Goal: Task Accomplishment & Management: Complete application form

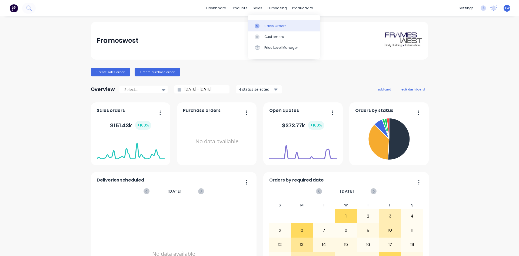
click at [270, 24] on div "Sales Orders" at bounding box center [276, 26] width 22 height 5
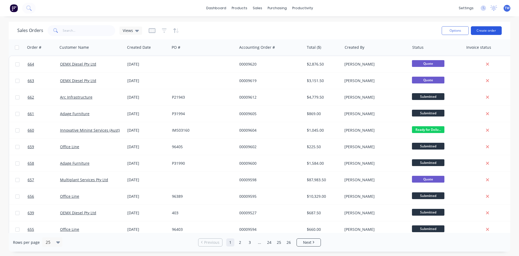
click at [496, 30] on button "Create order" at bounding box center [486, 30] width 31 height 9
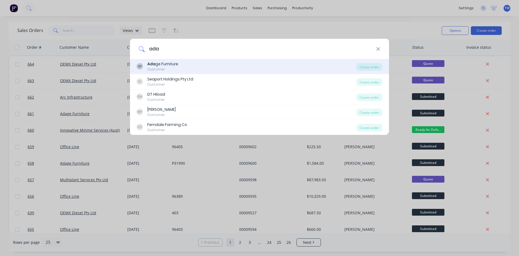
type input "ada"
click at [172, 64] on div "Ada ge Furniture" at bounding box center [162, 64] width 31 height 6
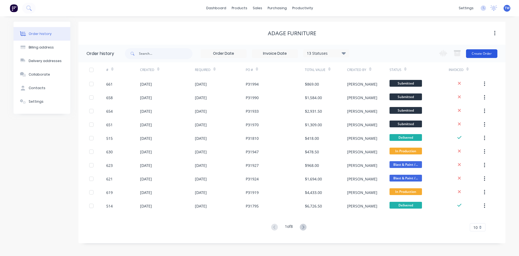
click at [481, 51] on button "Create Order" at bounding box center [481, 53] width 31 height 9
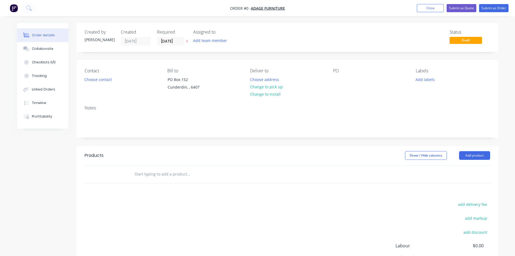
click at [186, 41] on icon "button" at bounding box center [187, 40] width 2 height 3
click at [176, 42] on input at bounding box center [171, 41] width 29 height 8
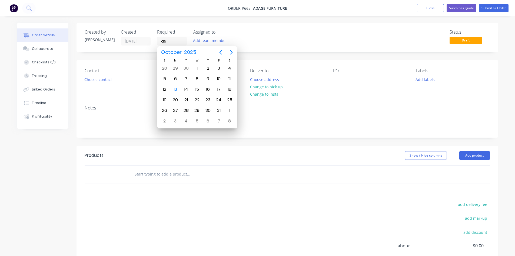
type input "a"
type input "[DATE]"
click at [269, 77] on button "Choose address" at bounding box center [264, 78] width 35 height 7
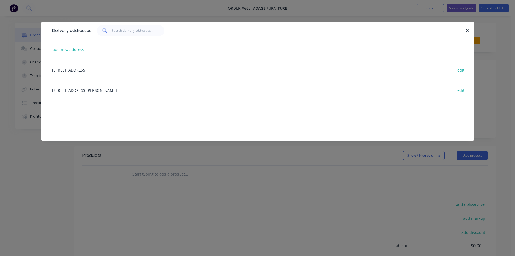
click at [90, 88] on div "[STREET_ADDRESS][PERSON_NAME] edit" at bounding box center [258, 90] width 417 height 20
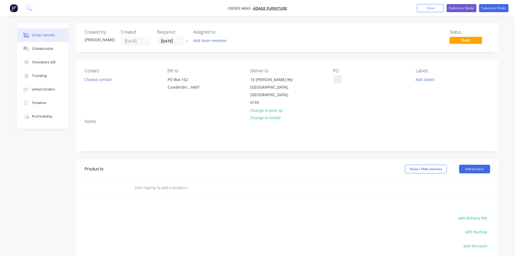
click at [337, 81] on div at bounding box center [337, 79] width 9 height 8
click at [479, 164] on button "Add product" at bounding box center [474, 168] width 31 height 9
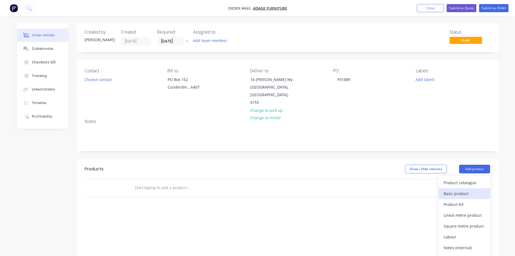
click at [459, 189] on div "Basic product" at bounding box center [465, 193] width 42 height 8
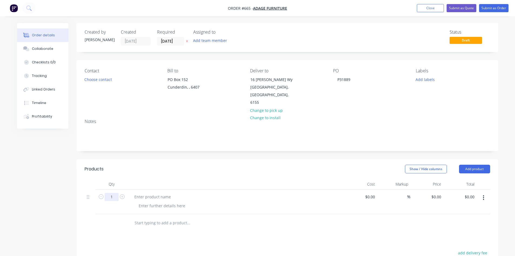
click at [111, 193] on input "1" at bounding box center [112, 197] width 14 height 8
type input "8"
click at [166, 193] on div at bounding box center [152, 197] width 45 height 8
click at [168, 193] on div at bounding box center [152, 197] width 45 height 8
paste div
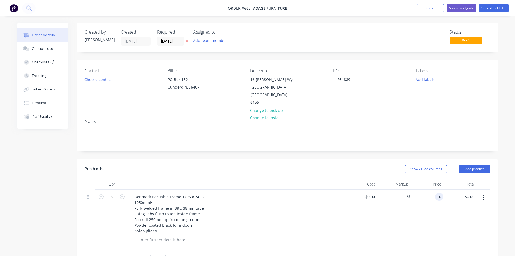
click at [442, 193] on input "0" at bounding box center [440, 197] width 6 height 8
type input "$265.00"
type input "$2,120.00"
click at [494, 7] on button "Submit as Order" at bounding box center [493, 8] width 29 height 8
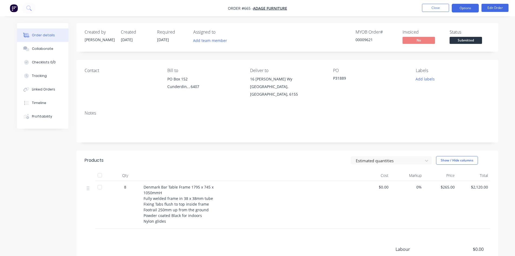
click at [468, 8] on button "Options" at bounding box center [465, 8] width 27 height 9
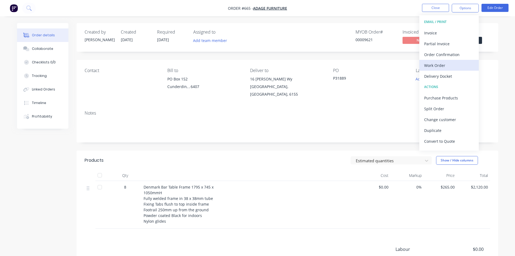
click at [444, 63] on div "Work Order" at bounding box center [449, 65] width 50 height 8
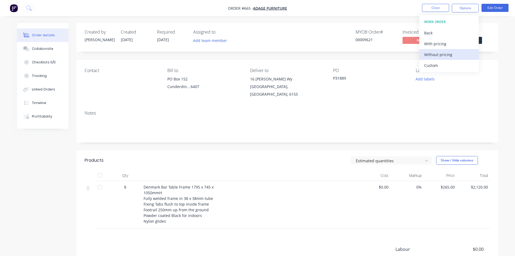
click at [448, 53] on div "Without pricing" at bounding box center [449, 55] width 50 height 8
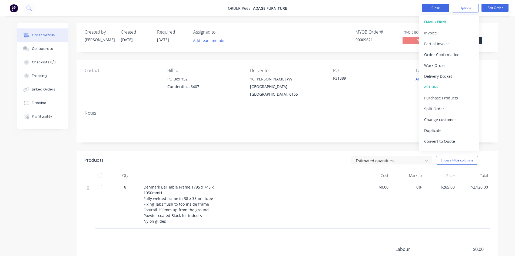
click at [440, 8] on button "Close" at bounding box center [435, 8] width 27 height 8
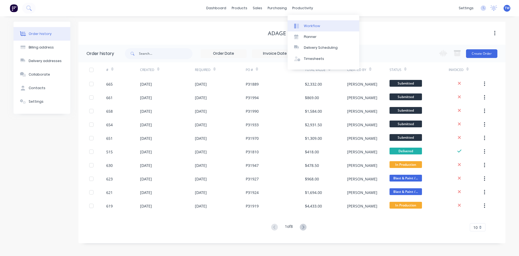
click at [312, 25] on div "Workflow" at bounding box center [312, 26] width 16 height 5
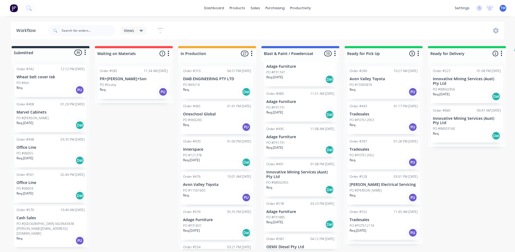
scroll to position [108, 0]
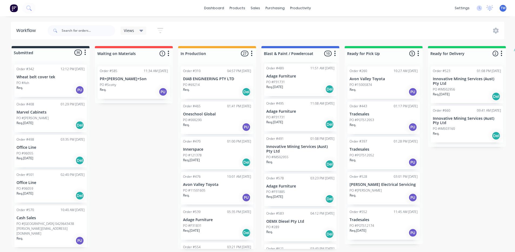
click at [292, 187] on p "Adage Furniture" at bounding box center [300, 186] width 68 height 5
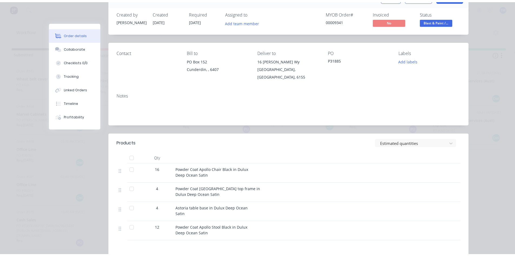
scroll to position [0, 0]
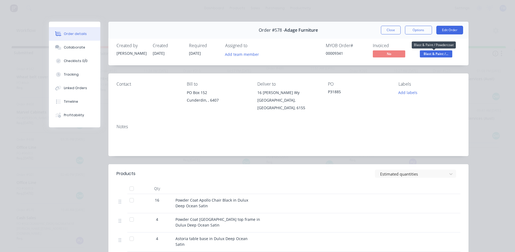
click at [442, 54] on span "Blast & Paint /..." at bounding box center [436, 53] width 32 height 7
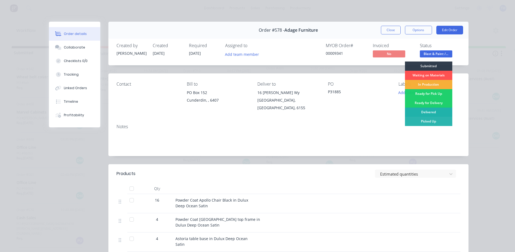
click at [426, 111] on div "Delivered" at bounding box center [428, 111] width 47 height 9
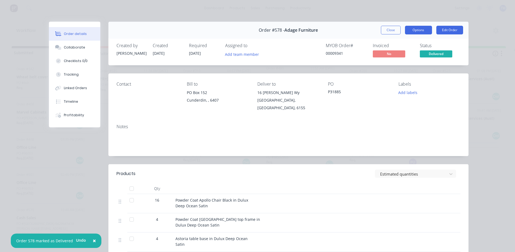
click at [416, 31] on button "Options" at bounding box center [418, 30] width 27 height 9
click at [463, 103] on div "Contact Bill to PO Box 152 Cunderdin, , 6407 Deliver to [STREET_ADDRESS][PERSON…" at bounding box center [288, 96] width 360 height 46
click at [388, 31] on button "Close" at bounding box center [391, 30] width 20 height 9
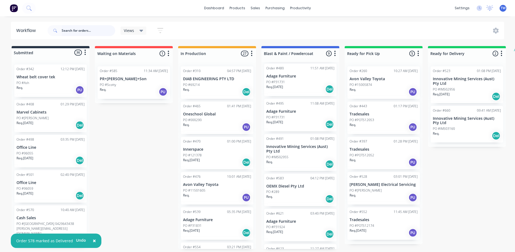
click at [101, 27] on input "text" at bounding box center [89, 30] width 54 height 11
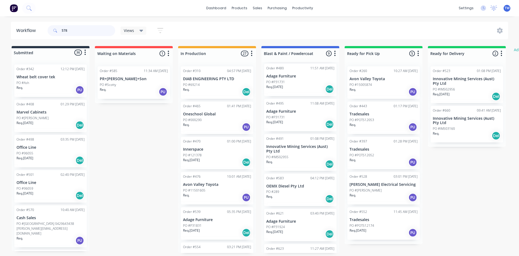
type input "578"
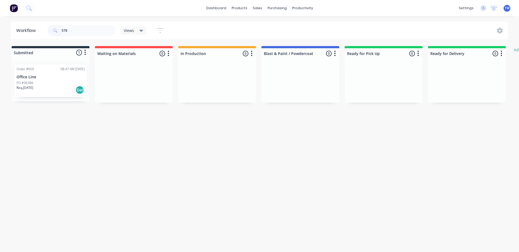
click at [49, 89] on div "Req. [DATE] Del" at bounding box center [51, 89] width 68 height 9
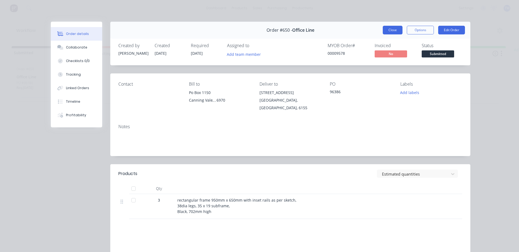
click at [385, 28] on button "Close" at bounding box center [393, 30] width 20 height 9
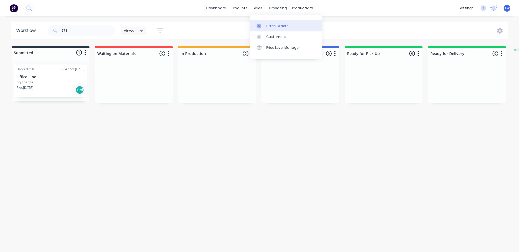
click at [275, 24] on div "Sales Orders" at bounding box center [277, 26] width 22 height 5
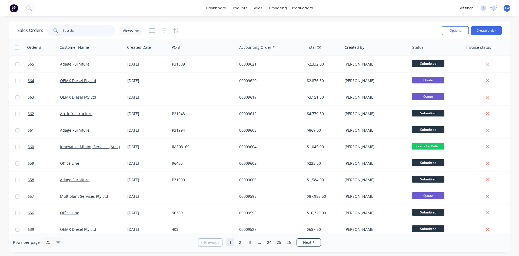
click at [71, 30] on input "text" at bounding box center [89, 30] width 53 height 11
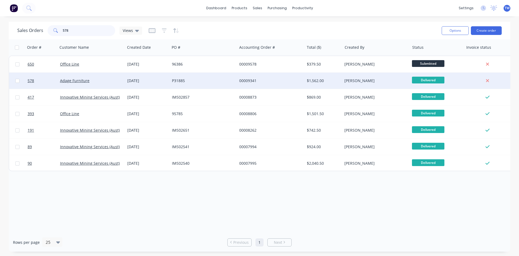
type input "578"
click at [151, 78] on div "[DATE]" at bounding box center [147, 80] width 40 height 5
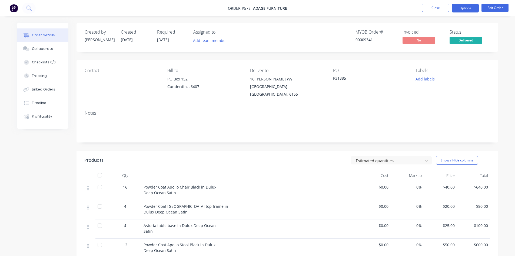
click at [464, 6] on button "Options" at bounding box center [465, 8] width 27 height 9
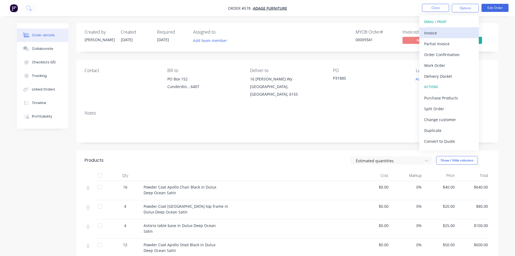
click at [437, 31] on div "Invoice" at bounding box center [449, 33] width 50 height 8
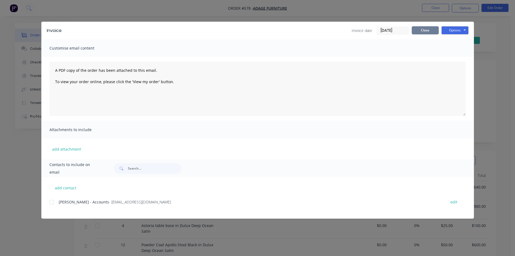
click at [437, 32] on button "Close" at bounding box center [425, 30] width 27 height 8
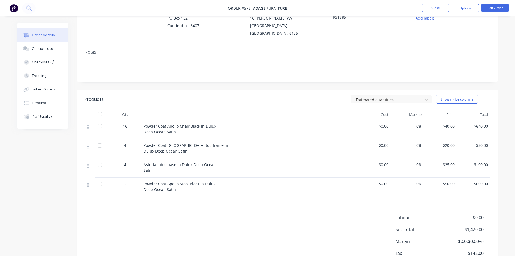
scroll to position [12, 0]
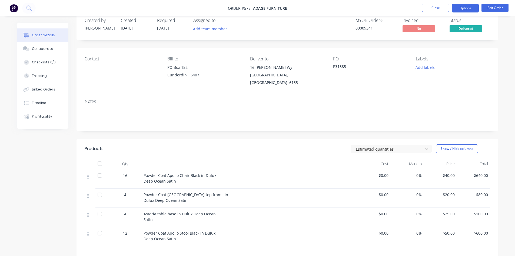
click at [468, 8] on button "Options" at bounding box center [465, 8] width 27 height 9
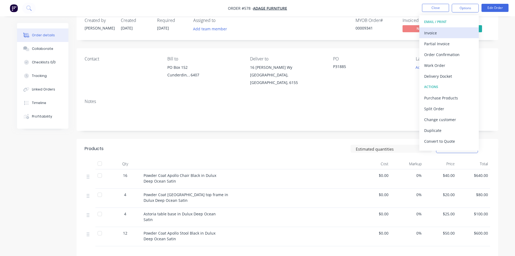
click at [445, 30] on div "Invoice" at bounding box center [449, 33] width 50 height 8
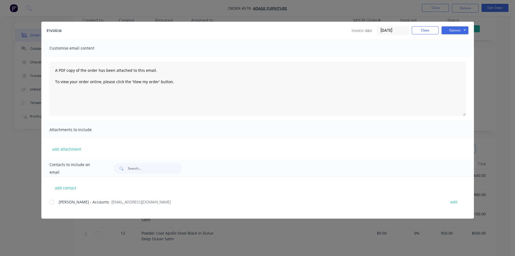
click at [54, 201] on div at bounding box center [51, 201] width 11 height 11
click at [458, 29] on button "Options" at bounding box center [455, 30] width 27 height 8
click at [457, 58] on button "Email" at bounding box center [459, 57] width 35 height 9
drag, startPoint x: 434, startPoint y: 32, endPoint x: 437, endPoint y: 7, distance: 24.6
click at [434, 31] on button "Close" at bounding box center [425, 30] width 27 height 8
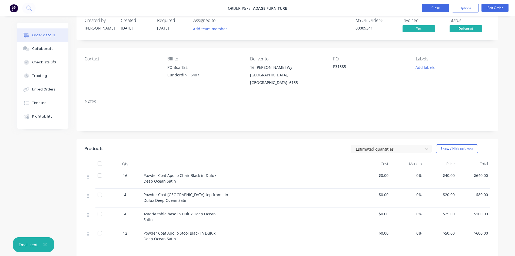
click at [437, 4] on button "Close" at bounding box center [435, 8] width 27 height 8
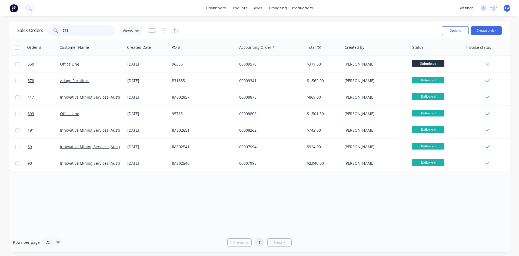
click at [85, 30] on input "578" at bounding box center [89, 30] width 53 height 11
type input "5"
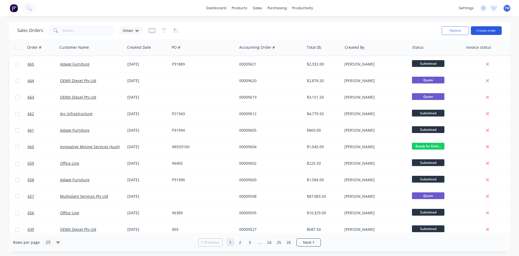
click at [480, 30] on button "Create order" at bounding box center [486, 30] width 31 height 9
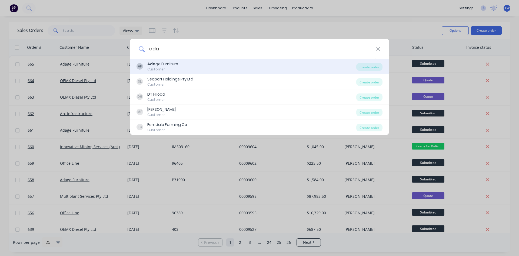
type input "ada"
click at [209, 69] on div "AF Ada ge Furniture Customer" at bounding box center [247, 66] width 220 height 11
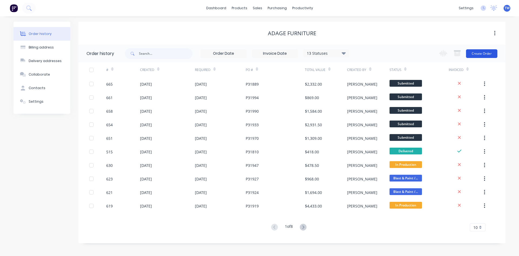
click at [482, 53] on button "Create Order" at bounding box center [481, 53] width 31 height 9
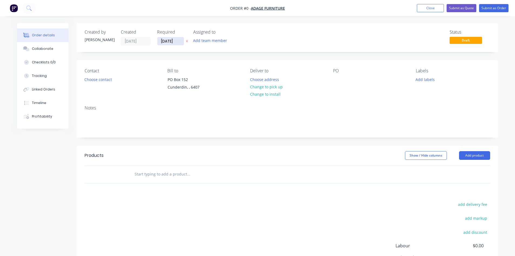
click at [172, 41] on input "[DATE]" at bounding box center [170, 41] width 27 height 8
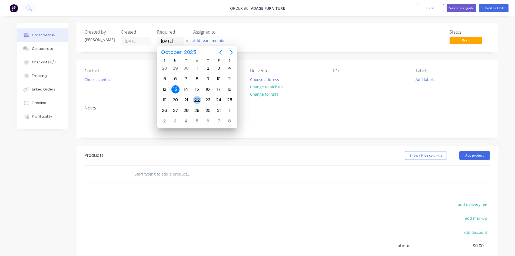
click at [201, 101] on div "22" at bounding box center [197, 100] width 8 height 8
type input "[DATE]"
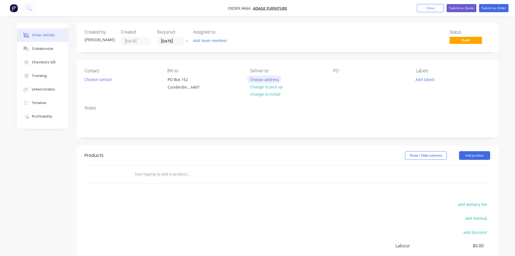
click at [273, 81] on button "Choose address" at bounding box center [264, 78] width 35 height 7
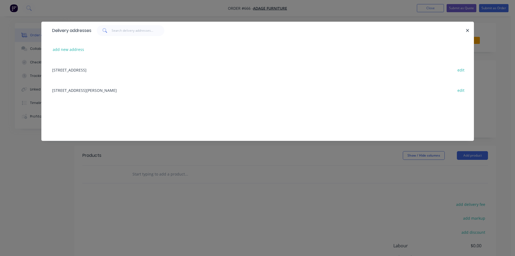
click at [53, 90] on div "[STREET_ADDRESS][PERSON_NAME] edit" at bounding box center [258, 90] width 417 height 20
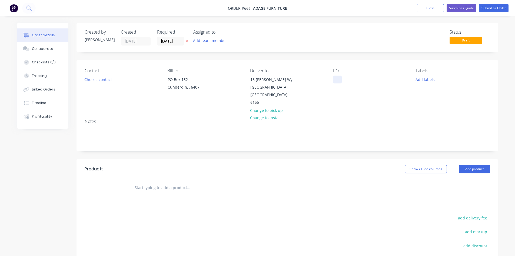
click at [339, 81] on div at bounding box center [337, 79] width 9 height 8
click at [487, 164] on button "Add product" at bounding box center [474, 168] width 31 height 9
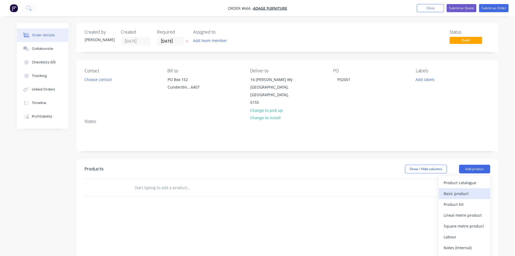
click at [468, 189] on div "Basic product" at bounding box center [465, 193] width 42 height 8
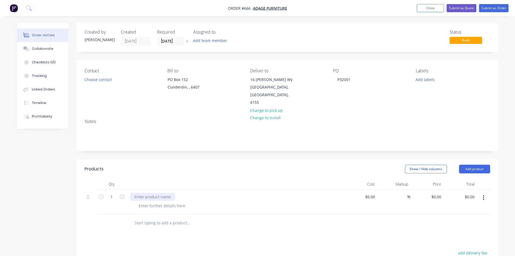
click at [142, 193] on div at bounding box center [152, 197] width 45 height 8
paste div
click at [435, 190] on div "0 0" at bounding box center [427, 204] width 33 height 30
type input "$125.00"
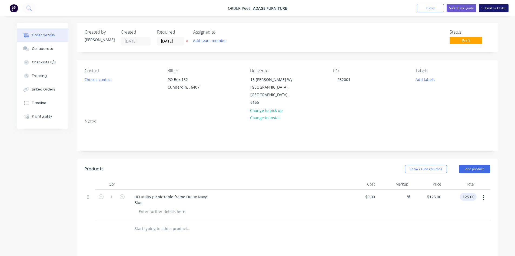
type input "$125.00"
click at [494, 7] on button "Submit as Order" at bounding box center [493, 8] width 29 height 8
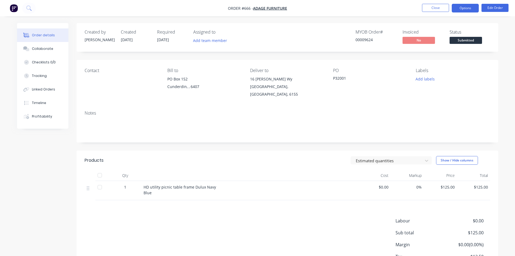
click at [471, 8] on button "Options" at bounding box center [465, 8] width 27 height 9
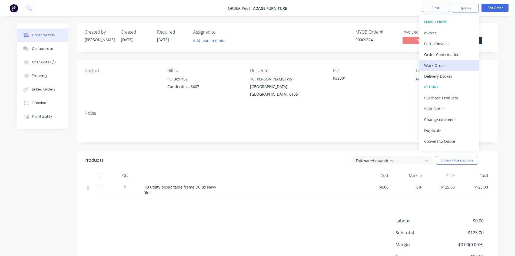
click at [442, 69] on div "Work Order" at bounding box center [449, 65] width 50 height 8
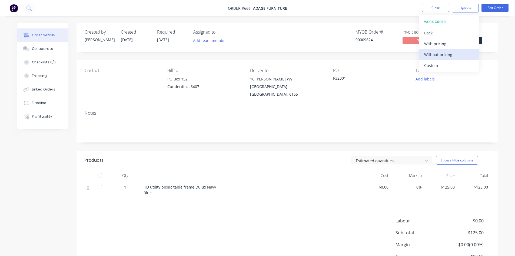
click at [442, 57] on div "Without pricing" at bounding box center [449, 55] width 50 height 8
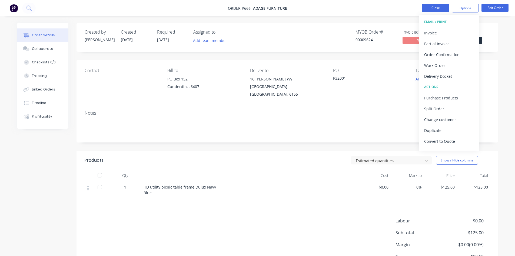
click at [433, 6] on button "Close" at bounding box center [435, 8] width 27 height 8
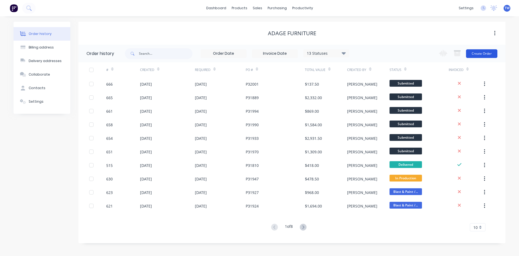
click at [484, 53] on button "Create Order" at bounding box center [481, 53] width 31 height 9
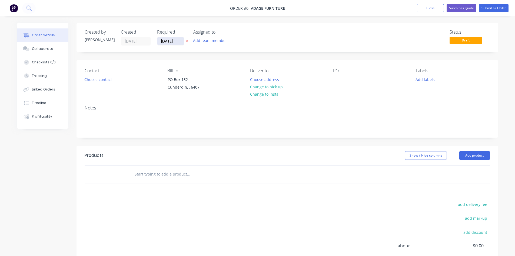
click at [171, 43] on input "[DATE]" at bounding box center [170, 41] width 27 height 8
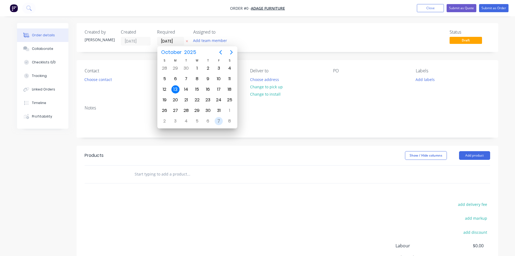
click at [219, 122] on div "7" at bounding box center [219, 121] width 8 height 8
type input "[DATE]"
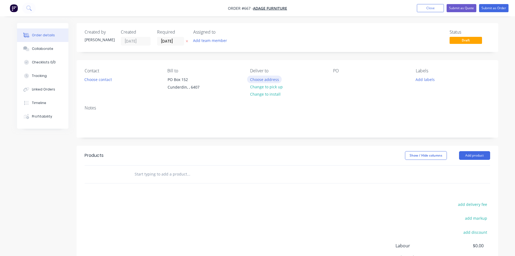
click at [268, 82] on button "Choose address" at bounding box center [264, 78] width 35 height 7
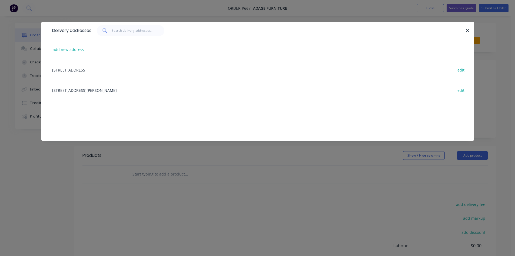
click at [65, 91] on div "[STREET_ADDRESS][PERSON_NAME] edit" at bounding box center [258, 90] width 417 height 20
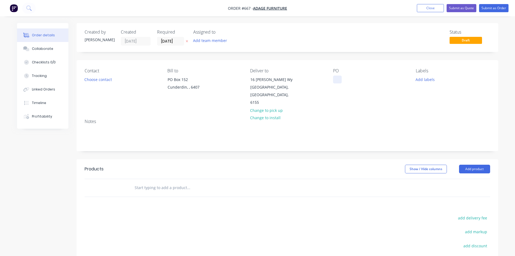
click at [335, 80] on div at bounding box center [337, 79] width 9 height 8
click at [482, 164] on button "Add product" at bounding box center [474, 168] width 31 height 9
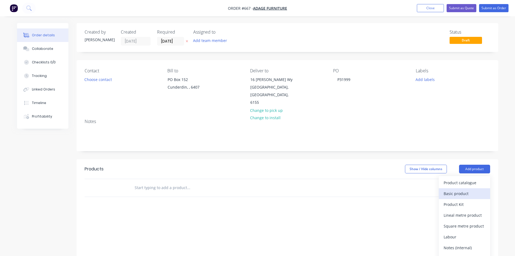
click at [469, 189] on div "Basic product" at bounding box center [465, 193] width 42 height 8
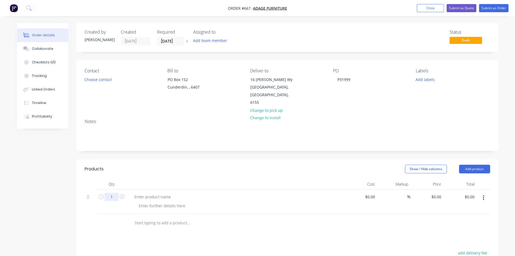
click at [110, 193] on input "1" at bounding box center [112, 197] width 14 height 8
type input "20"
click at [151, 193] on div at bounding box center [152, 197] width 45 height 8
paste div
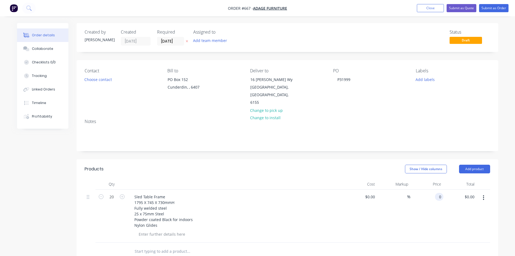
click at [439, 193] on input "0" at bounding box center [440, 197] width 6 height 8
type input "$180.00"
type input "$3,600.00"
click at [459, 231] on div "$3,600.00 $0.00" at bounding box center [460, 215] width 33 height 53
click at [491, 7] on button "Submit as Order" at bounding box center [493, 8] width 29 height 8
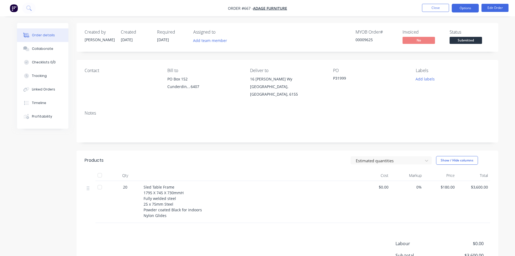
click at [472, 7] on button "Options" at bounding box center [465, 8] width 27 height 9
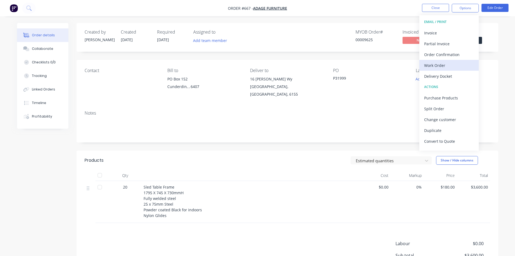
click at [449, 63] on div "Work Order" at bounding box center [449, 65] width 50 height 8
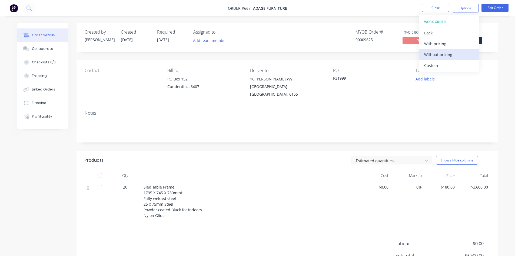
click at [449, 57] on div "Without pricing" at bounding box center [449, 55] width 50 height 8
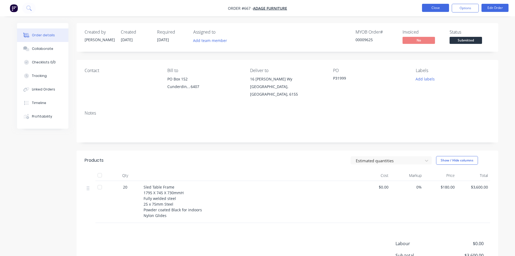
click at [439, 9] on button "Close" at bounding box center [435, 8] width 27 height 8
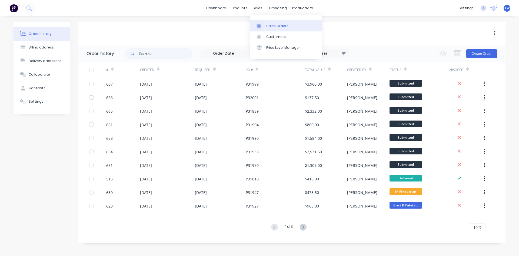
click at [269, 24] on div "Sales Orders" at bounding box center [277, 26] width 22 height 5
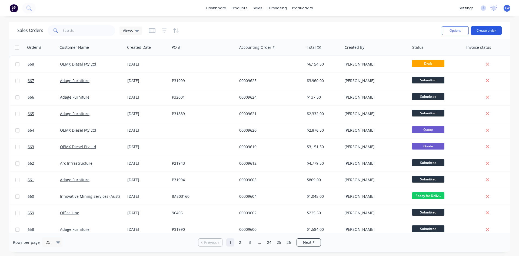
click at [485, 32] on button "Create order" at bounding box center [486, 30] width 31 height 9
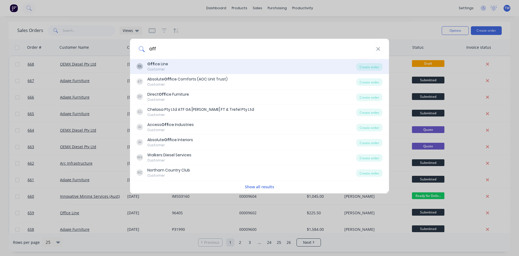
type input "off"
click at [171, 71] on div "OL Off ice Line Customer" at bounding box center [247, 66] width 220 height 11
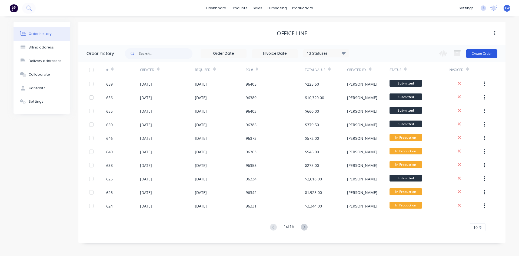
click at [480, 55] on button "Create Order" at bounding box center [481, 53] width 31 height 9
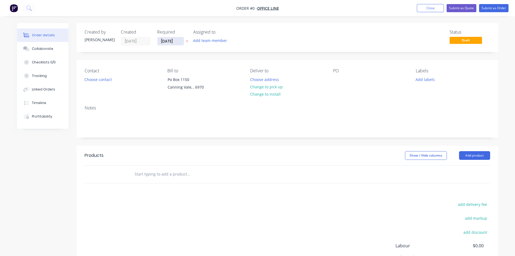
click at [175, 43] on input "[DATE]" at bounding box center [170, 41] width 27 height 8
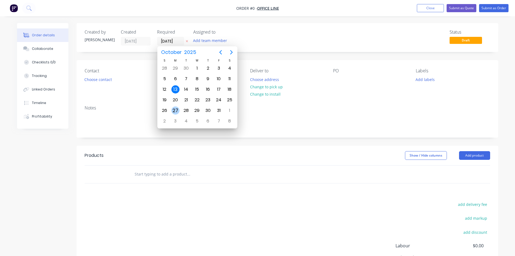
click at [178, 108] on div "27" at bounding box center [176, 110] width 8 height 8
type input "[DATE]"
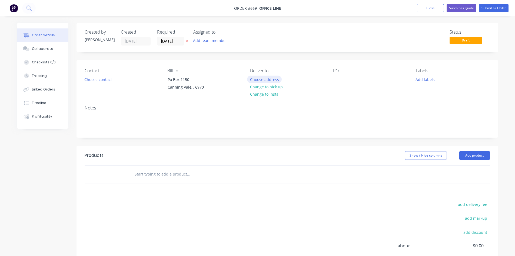
click at [252, 78] on button "Choose address" at bounding box center [264, 78] width 35 height 7
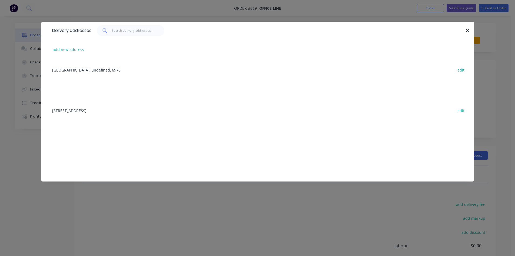
click at [84, 112] on div "[STREET_ADDRESS] edit" at bounding box center [258, 110] width 417 height 20
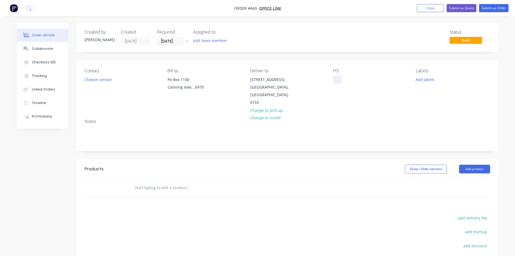
click at [338, 79] on div at bounding box center [337, 79] width 9 height 8
click at [469, 164] on button "Add product" at bounding box center [474, 168] width 31 height 9
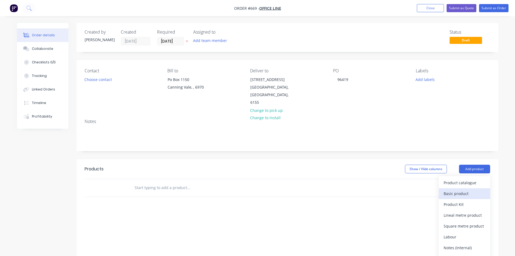
click at [447, 189] on div "Basic product" at bounding box center [465, 193] width 42 height 8
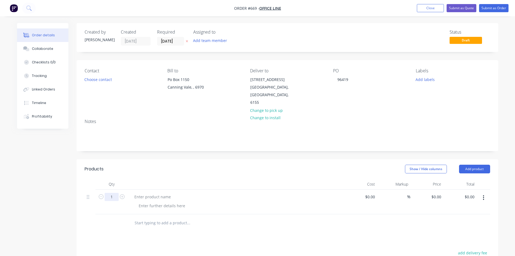
click at [106, 193] on input "1" at bounding box center [112, 197] width 14 height 8
type input "6"
click at [142, 193] on div at bounding box center [152, 197] width 45 height 8
click at [154, 193] on div at bounding box center [152, 197] width 45 height 8
paste div
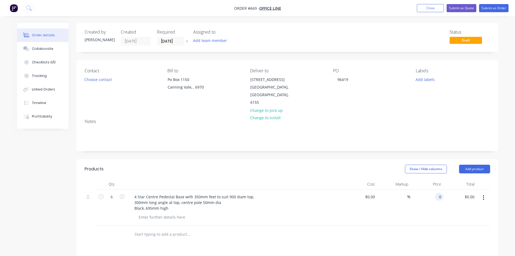
click at [439, 193] on input "0" at bounding box center [440, 197] width 6 height 8
type input "$110.00"
type input "$660.00"
click at [492, 10] on button "Submit as Order" at bounding box center [493, 8] width 29 height 8
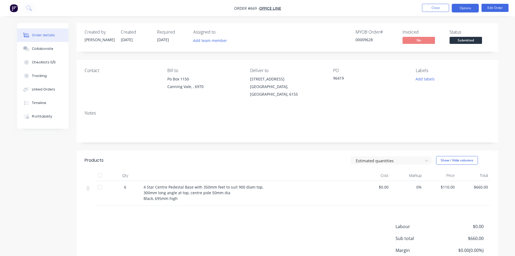
click at [466, 9] on button "Options" at bounding box center [465, 8] width 27 height 9
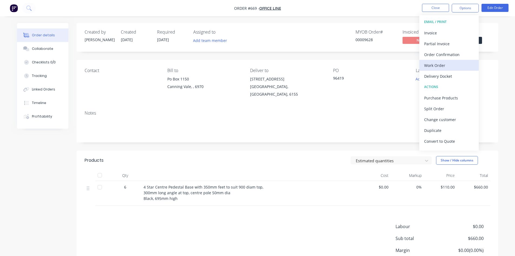
click at [439, 65] on div "Work Order" at bounding box center [449, 65] width 50 height 8
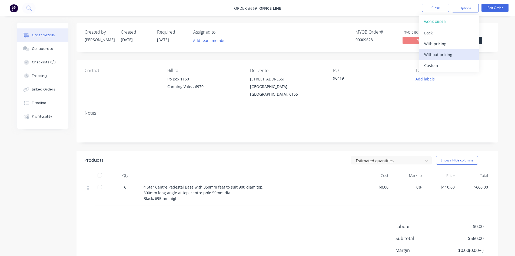
click at [440, 56] on div "Without pricing" at bounding box center [449, 55] width 50 height 8
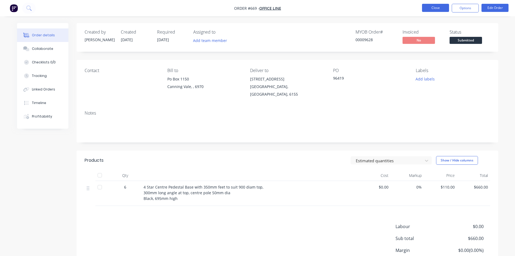
click at [434, 8] on button "Close" at bounding box center [435, 8] width 27 height 8
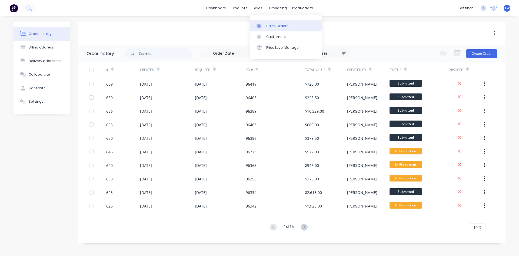
click at [273, 23] on link "Sales Orders" at bounding box center [286, 25] width 72 height 11
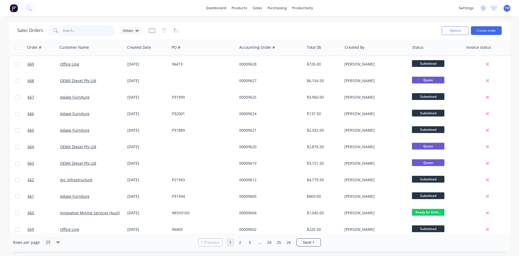
click at [84, 31] on input "text" at bounding box center [89, 30] width 53 height 11
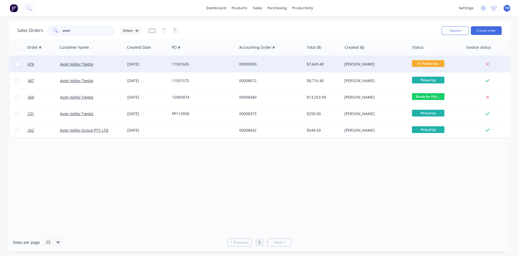
type input "avon"
click at [352, 67] on div "[PERSON_NAME]" at bounding box center [375, 63] width 60 height 5
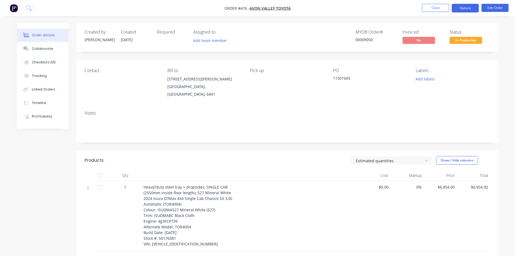
click at [470, 6] on button "Options" at bounding box center [465, 8] width 27 height 9
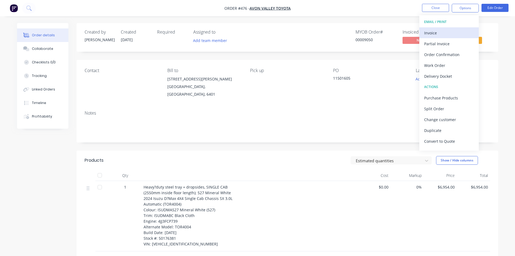
click at [448, 30] on div "Invoice" at bounding box center [449, 33] width 50 height 8
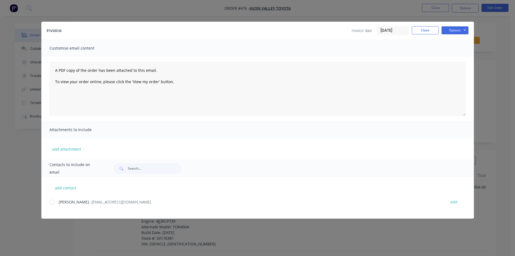
click at [51, 202] on div at bounding box center [51, 201] width 11 height 11
click at [454, 31] on button "Options" at bounding box center [455, 30] width 27 height 8
click at [457, 60] on button "Email" at bounding box center [459, 57] width 35 height 9
click at [420, 27] on button "Close" at bounding box center [425, 30] width 27 height 8
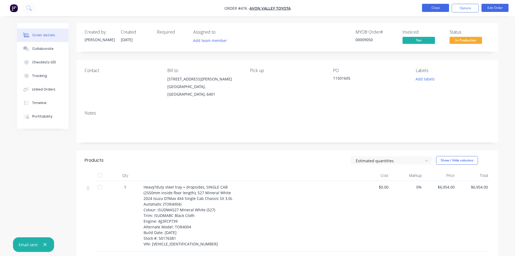
click at [440, 7] on button "Close" at bounding box center [435, 8] width 27 height 8
